Goal: Task Accomplishment & Management: Manage account settings

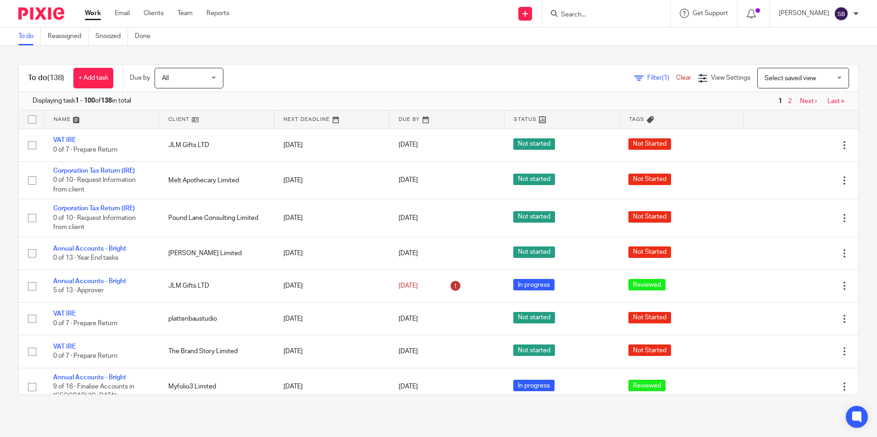
click at [573, 16] on input "Search" at bounding box center [601, 15] width 83 height 8
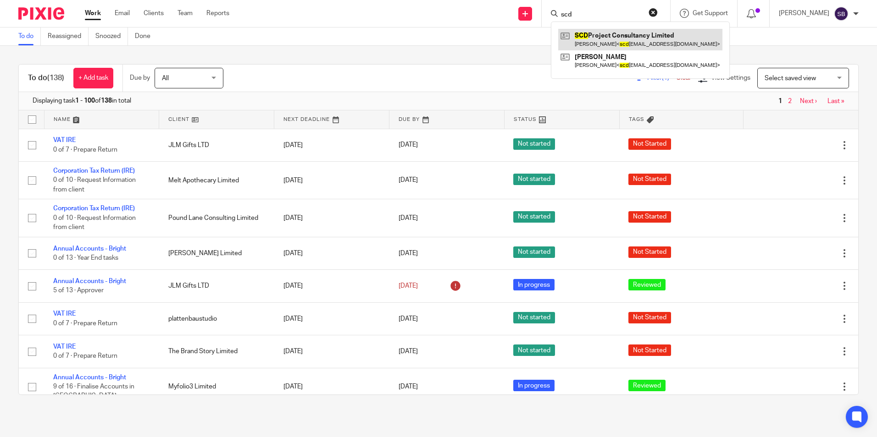
type input "scd"
click at [614, 34] on link at bounding box center [640, 39] width 164 height 21
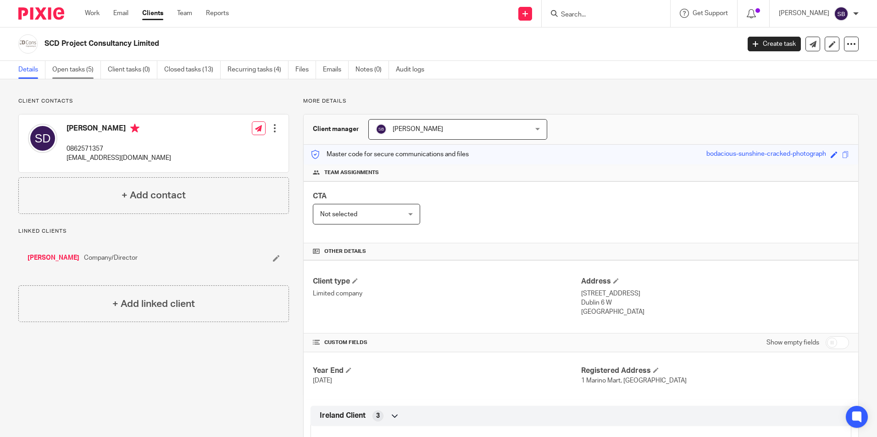
click at [81, 67] on link "Open tasks (5)" at bounding box center [76, 70] width 49 height 18
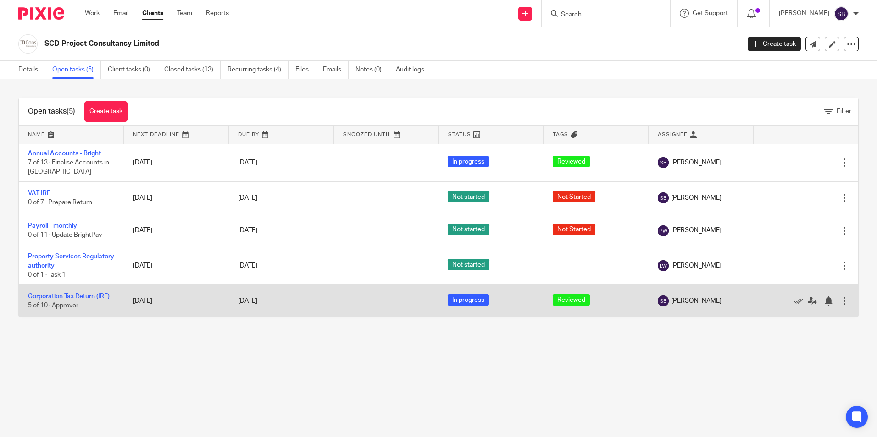
click at [84, 298] on link "Corporation Tax Return (IRE)" at bounding box center [69, 296] width 82 height 6
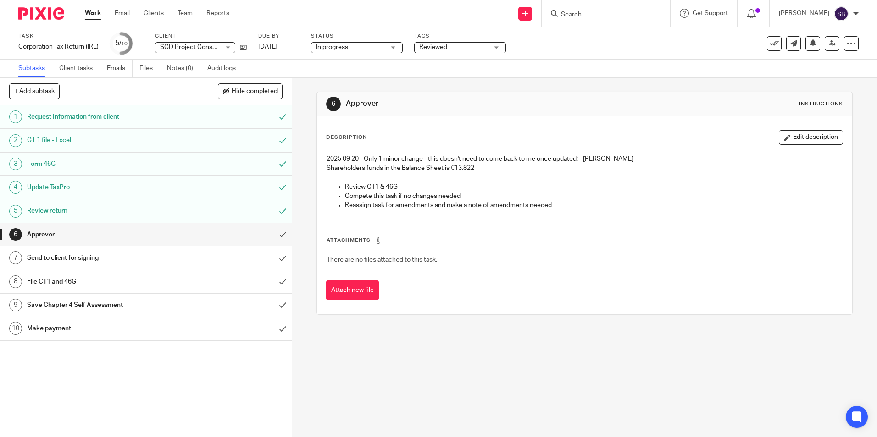
click at [50, 238] on h1 "Approver" at bounding box center [106, 235] width 158 height 14
click at [94, 13] on link "Work" at bounding box center [93, 13] width 16 height 9
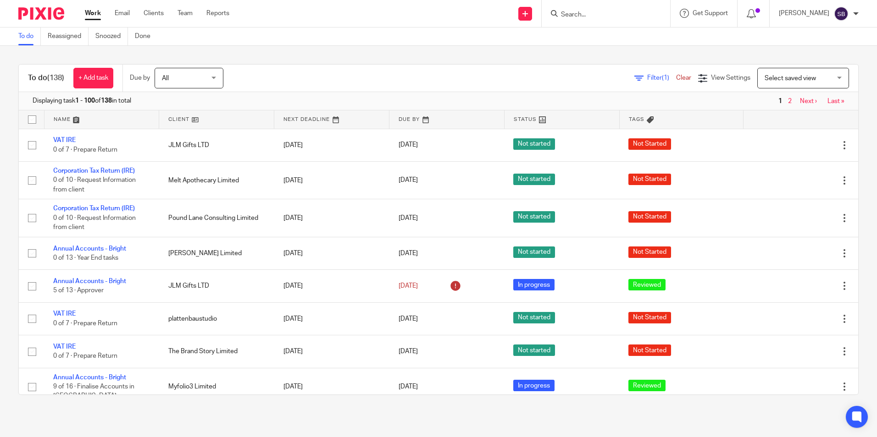
click at [575, 12] on input "Search" at bounding box center [601, 15] width 83 height 8
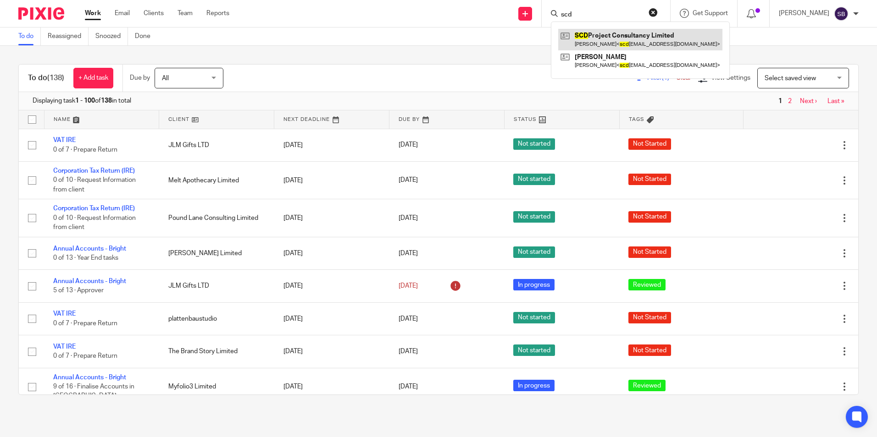
type input "scd"
click at [615, 38] on link at bounding box center [640, 39] width 164 height 21
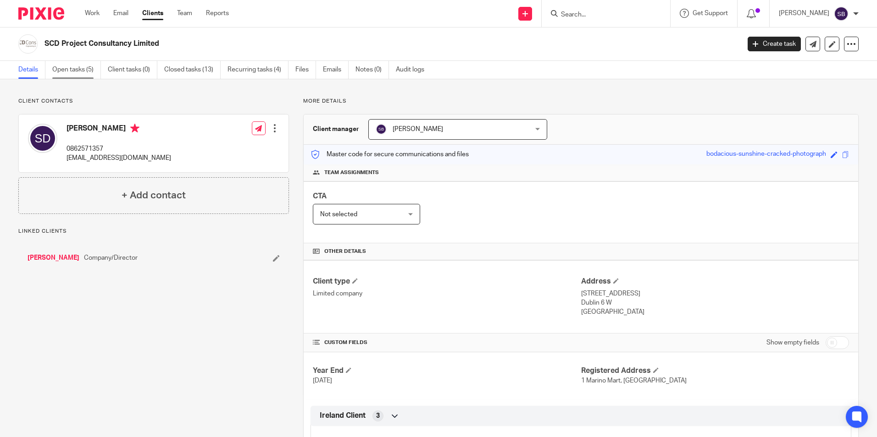
click at [81, 69] on link "Open tasks (5)" at bounding box center [76, 70] width 49 height 18
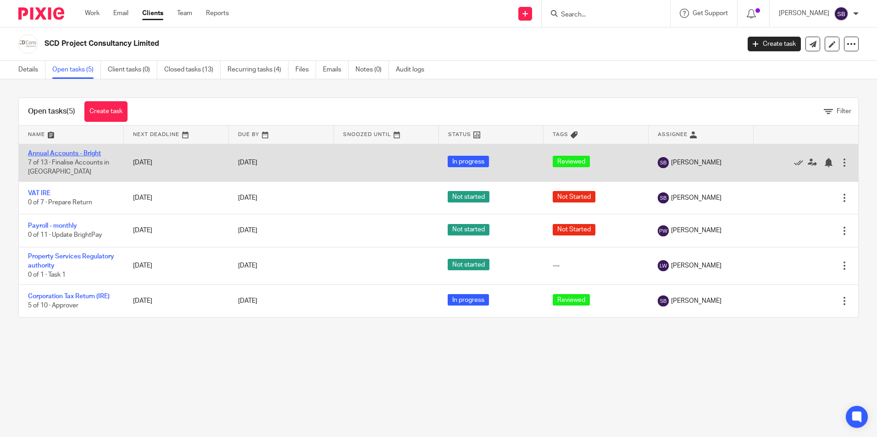
click at [63, 152] on link "Annual Accounts - Bright" at bounding box center [64, 153] width 73 height 6
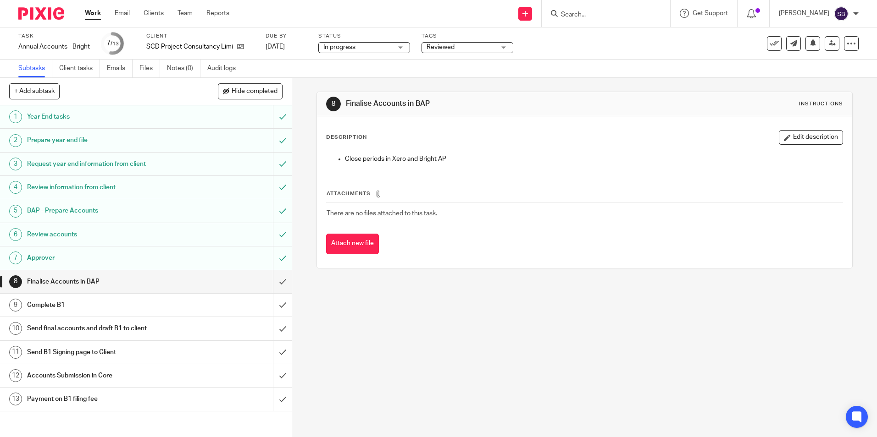
click at [44, 257] on h1 "Approver" at bounding box center [106, 258] width 158 height 14
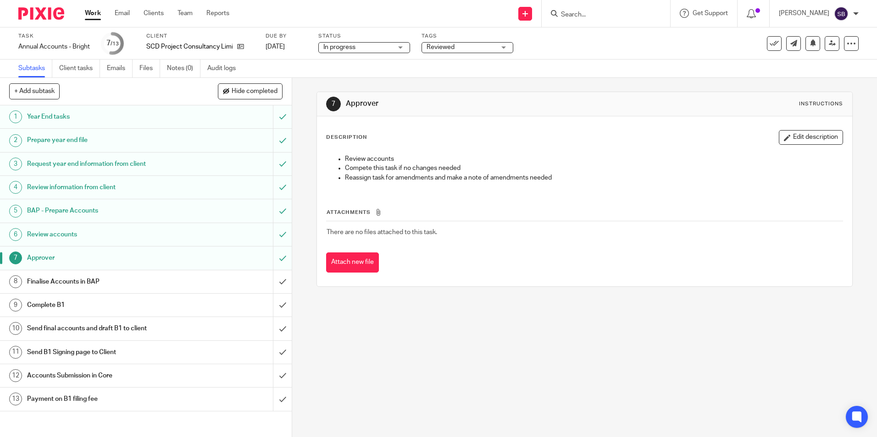
click at [47, 235] on h1 "Review accounts" at bounding box center [106, 235] width 158 height 14
click at [43, 255] on h1 "Approver" at bounding box center [106, 258] width 158 height 14
click at [44, 278] on h1 "Finalise Accounts in BAP" at bounding box center [106, 282] width 158 height 14
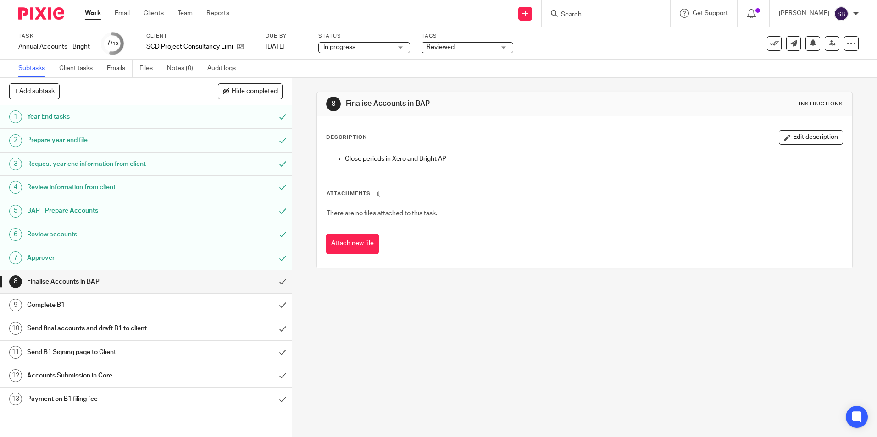
click at [94, 10] on link "Work" at bounding box center [93, 13] width 16 height 9
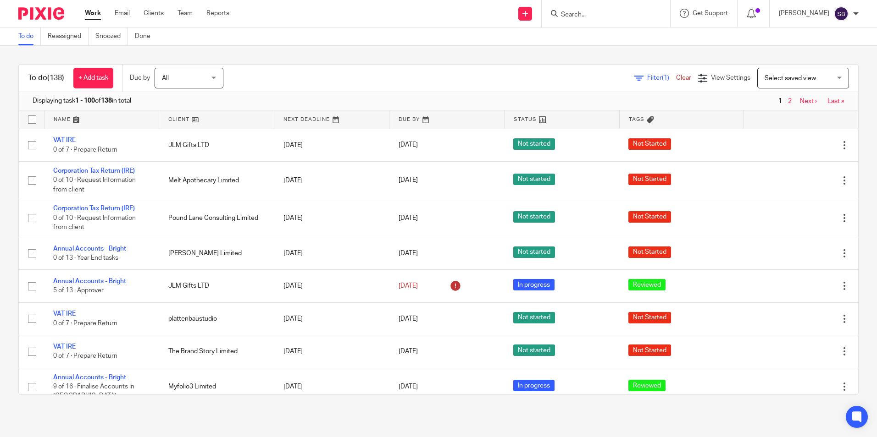
click at [581, 11] on input "Search" at bounding box center [601, 15] width 83 height 8
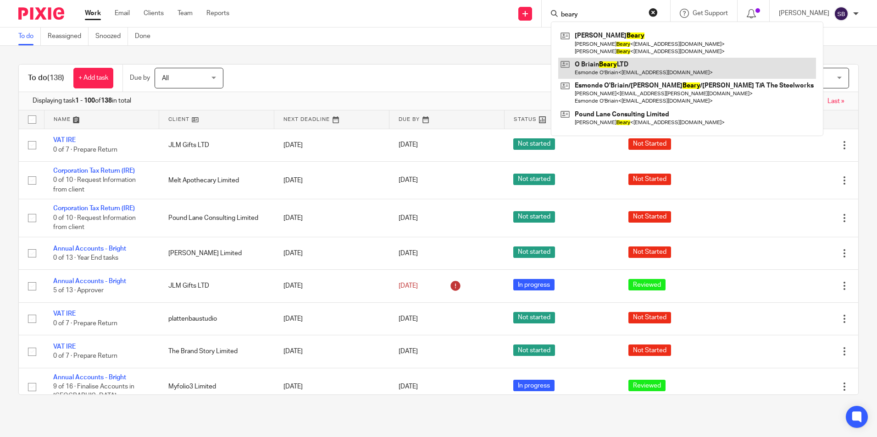
type input "beary"
click at [607, 68] on link at bounding box center [687, 68] width 258 height 21
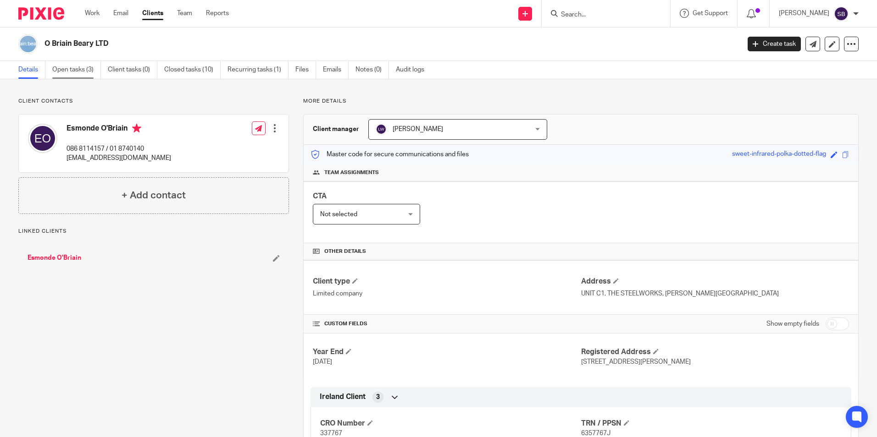
click at [62, 66] on link "Open tasks (3)" at bounding box center [76, 70] width 49 height 18
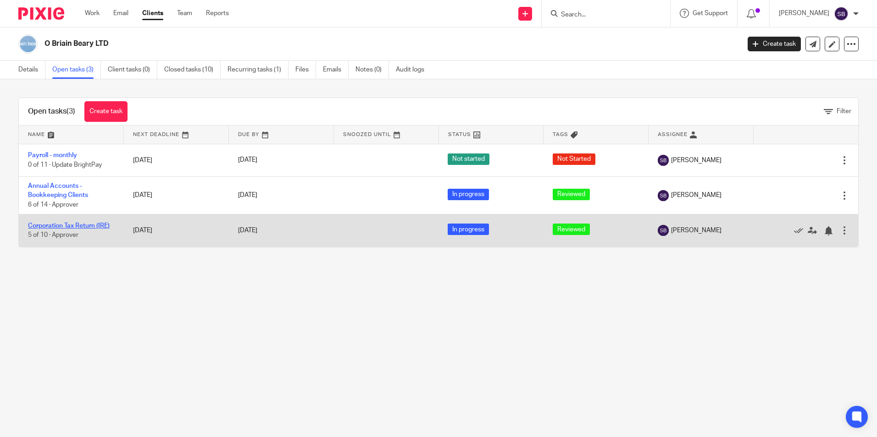
click at [67, 224] on link "Corporation Tax Return (IRE)" at bounding box center [69, 226] width 82 height 6
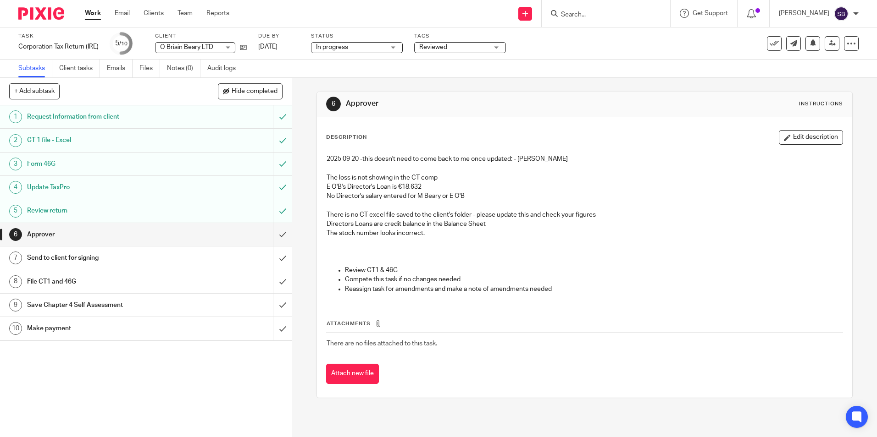
click at [58, 210] on h1 "Review return" at bounding box center [106, 211] width 158 height 14
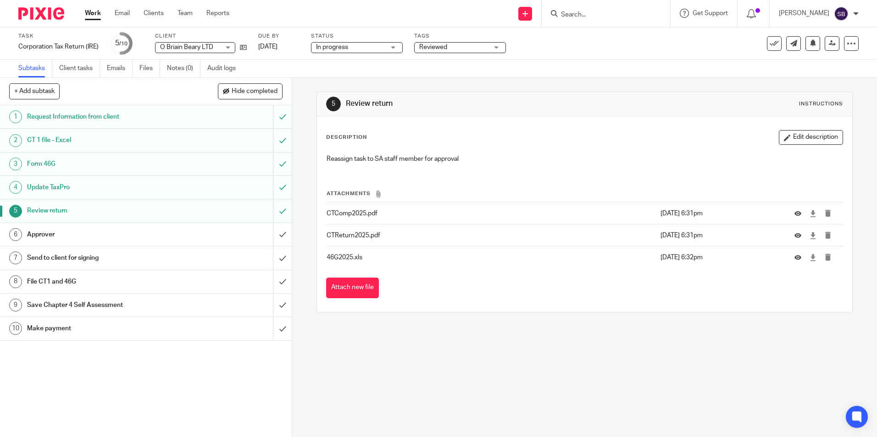
click at [44, 209] on h1 "Review return" at bounding box center [106, 211] width 158 height 14
click at [44, 236] on h1 "Approver" at bounding box center [106, 235] width 158 height 14
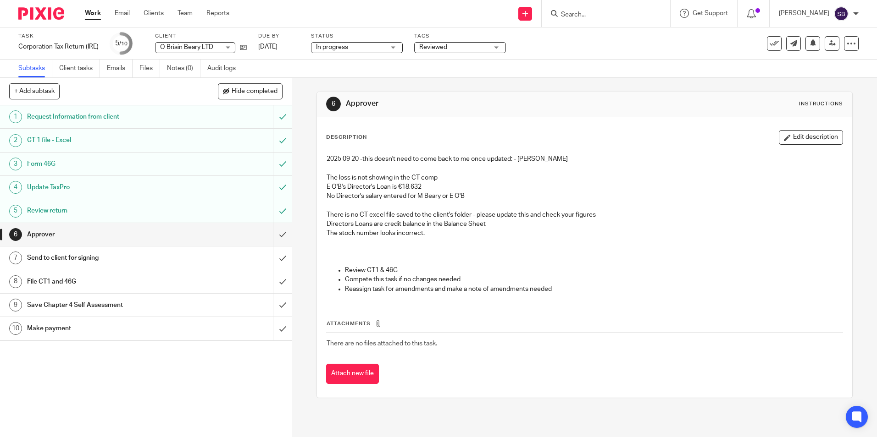
click at [95, 13] on link "Work" at bounding box center [93, 13] width 16 height 9
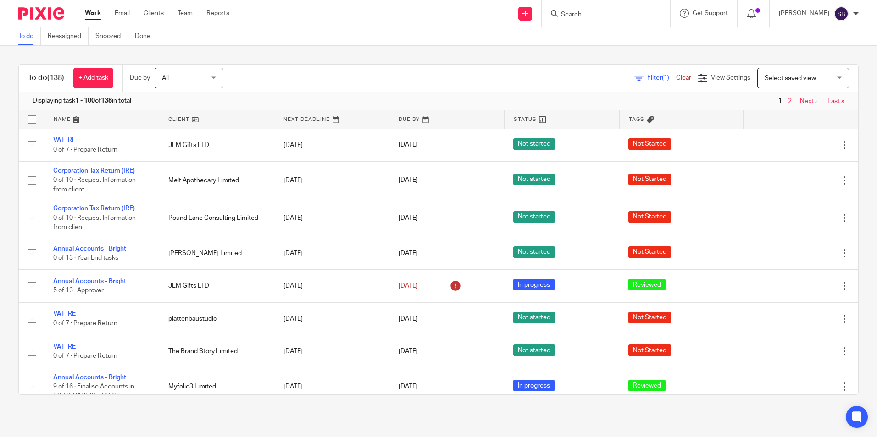
click at [575, 10] on form at bounding box center [609, 13] width 98 height 11
click at [575, 11] on input "Search" at bounding box center [601, 15] width 83 height 8
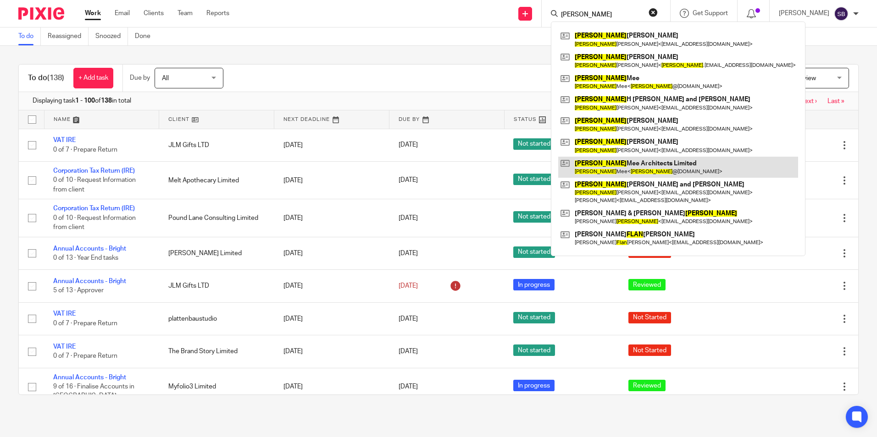
type input "alan"
click at [615, 158] on link at bounding box center [678, 167] width 240 height 21
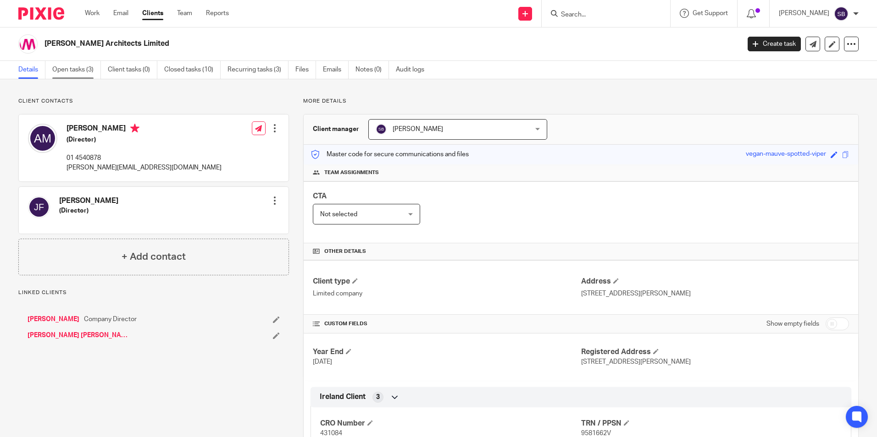
click at [68, 71] on link "Open tasks (3)" at bounding box center [76, 70] width 49 height 18
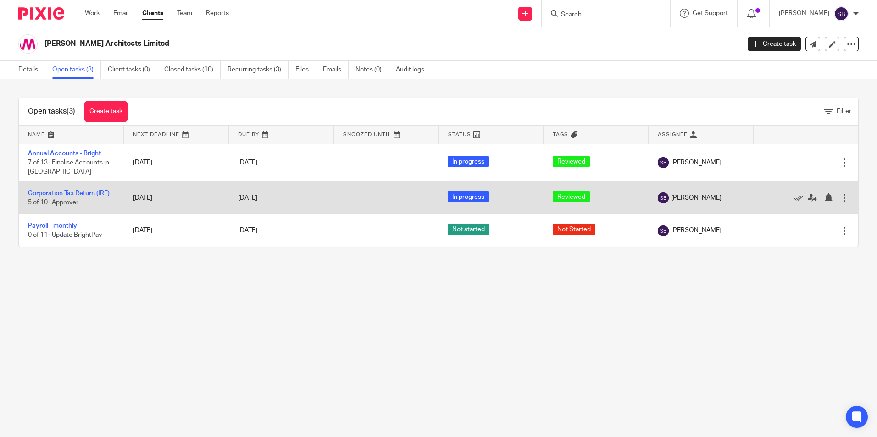
click at [57, 188] on td "Corporation Tax Return (IRE) 5 of 10 · Approver" at bounding box center [71, 198] width 105 height 33
click at [58, 193] on link "Corporation Tax Return (IRE)" at bounding box center [69, 193] width 82 height 6
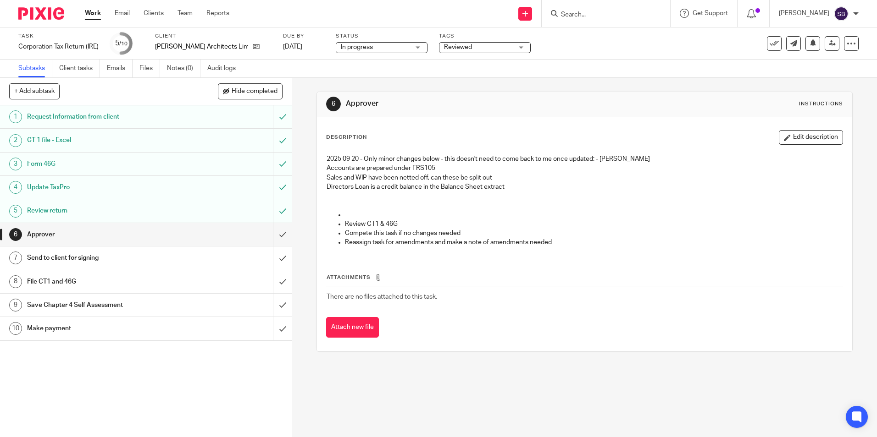
click at [94, 12] on link "Work" at bounding box center [93, 13] width 16 height 9
